Goal: Find specific page/section: Find specific page/section

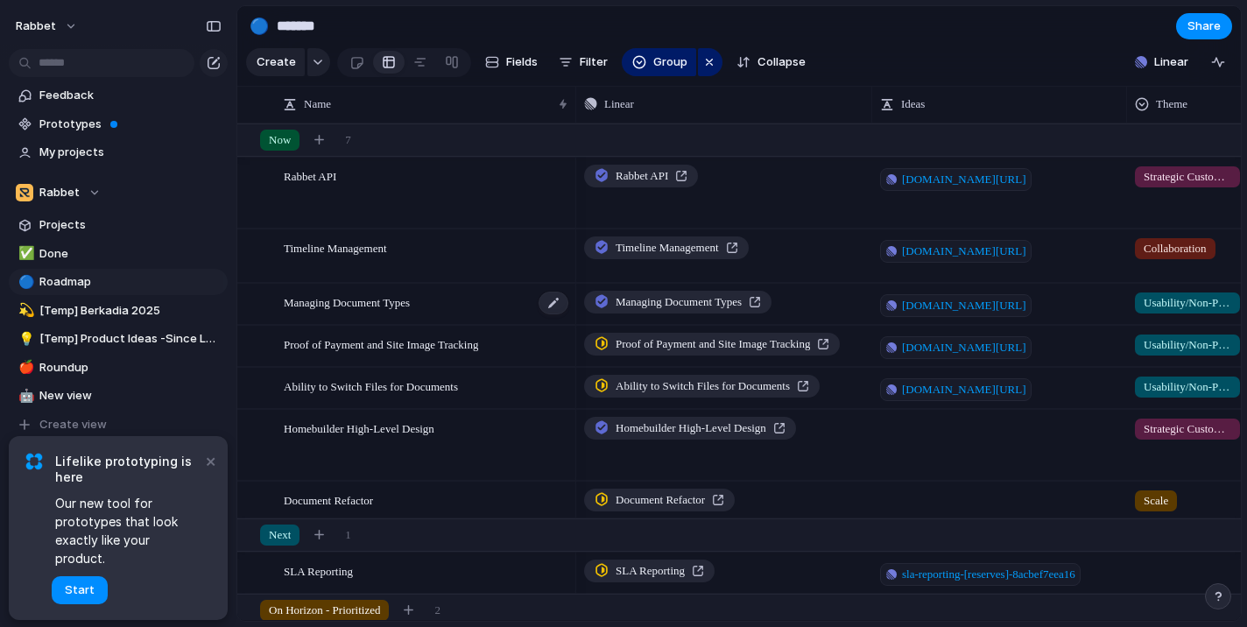
click at [335, 307] on span "Managing Document Types" at bounding box center [347, 302] width 126 height 20
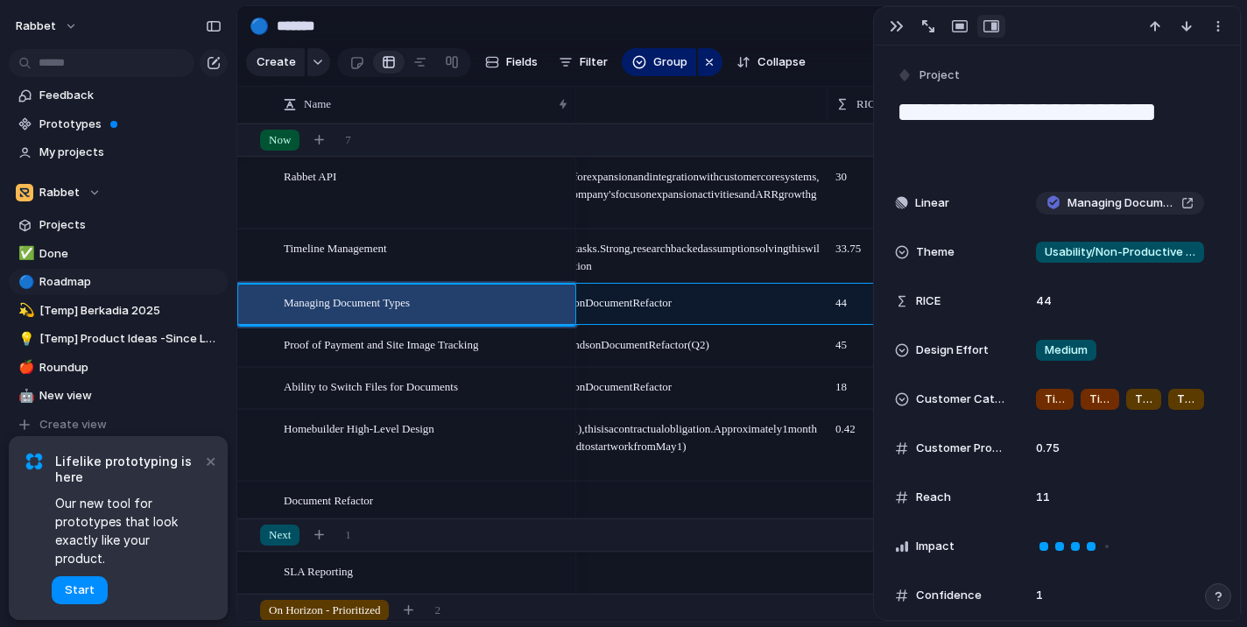
scroll to position [0, 837]
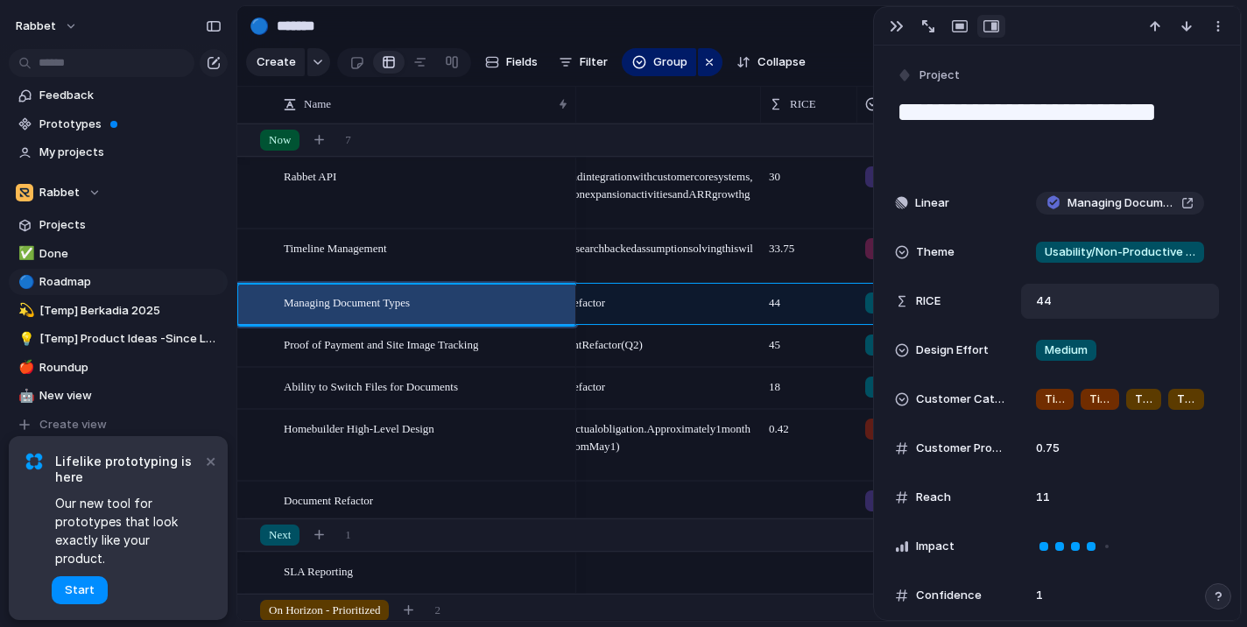
click at [1069, 299] on div "44" at bounding box center [1120, 301] width 198 height 35
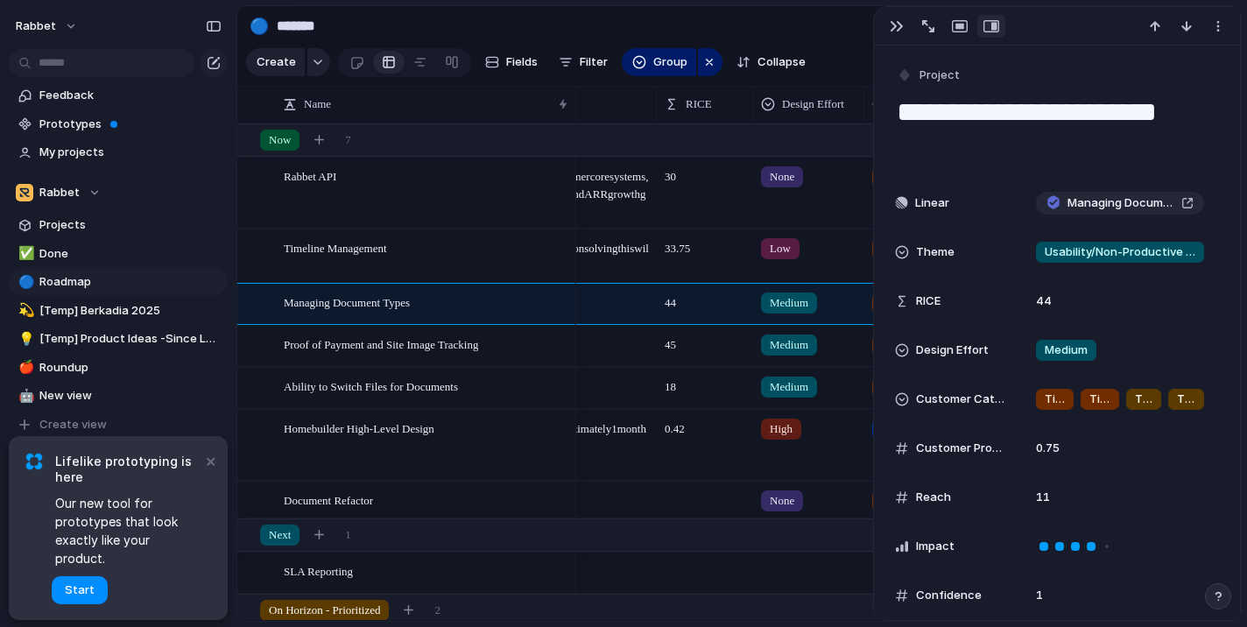
scroll to position [0, 1165]
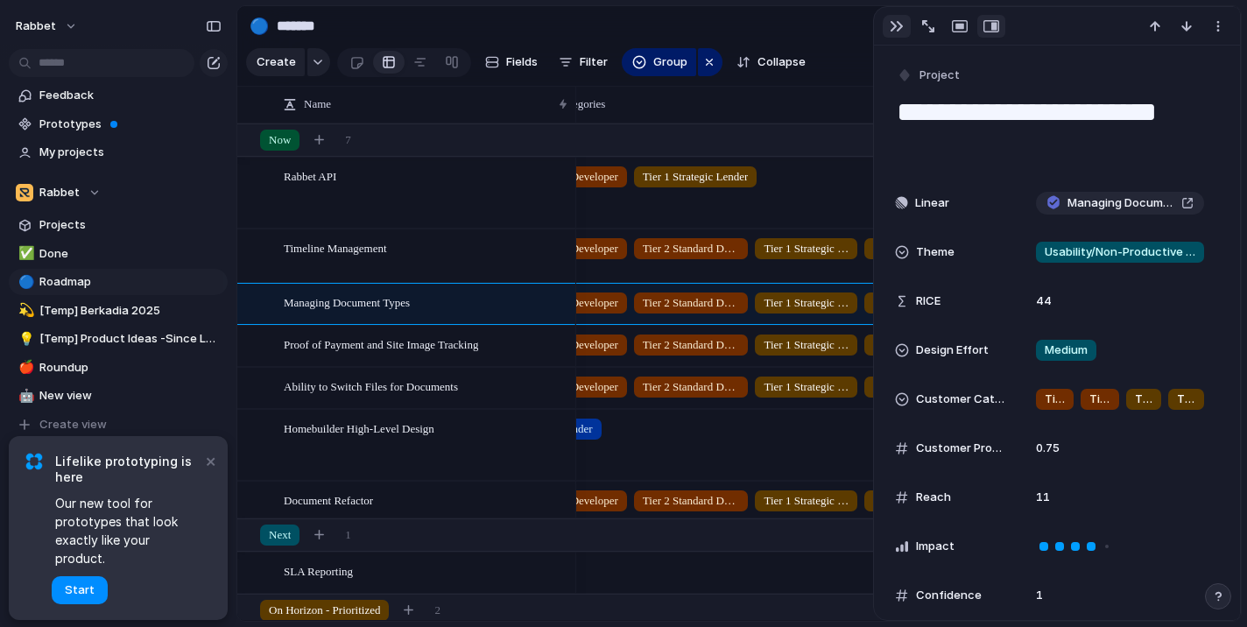
click at [897, 25] on div "button" at bounding box center [897, 26] width 14 height 14
